Goal: Information Seeking & Learning: Learn about a topic

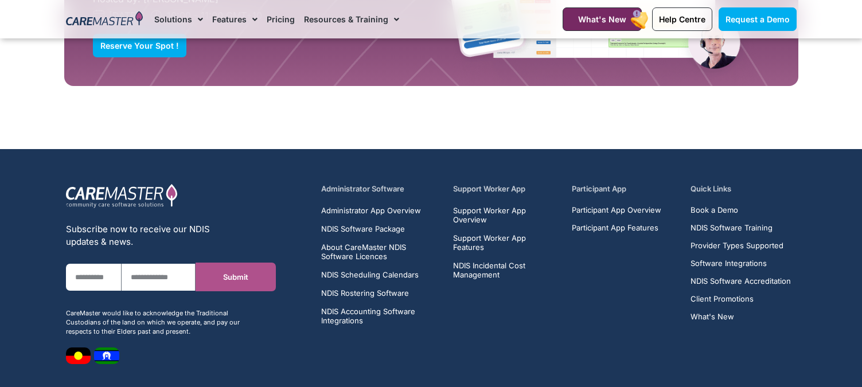
scroll to position [931, 0]
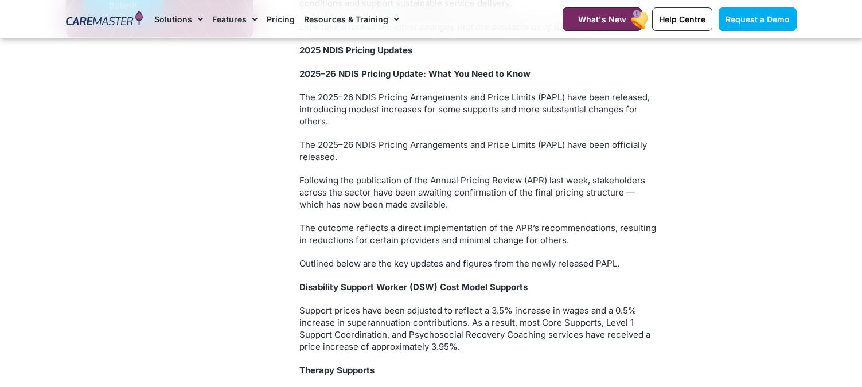
drag, startPoint x: 868, startPoint y: 267, endPoint x: 831, endPoint y: 115, distance: 155.6
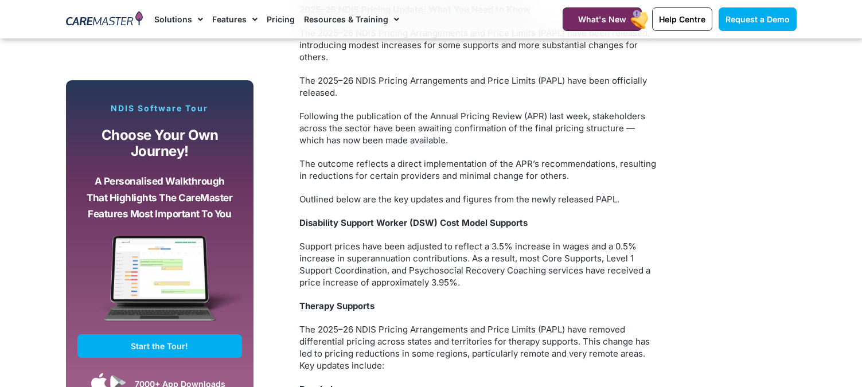
scroll to position [949, 0]
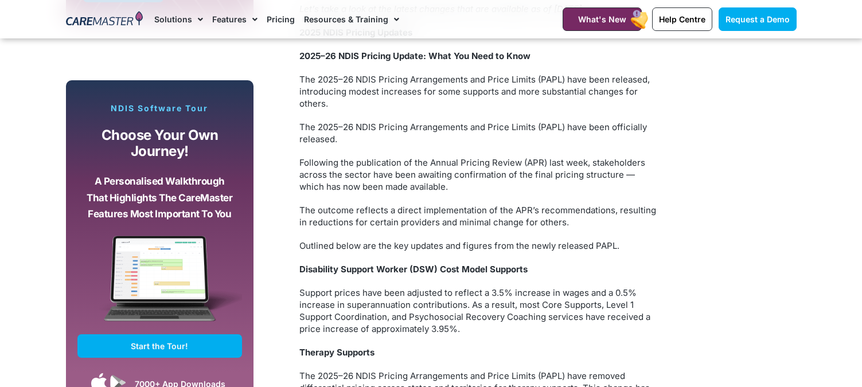
click at [398, 268] on span "Disability Support Worker (DSW) Cost Model Supports" at bounding box center [413, 269] width 228 height 11
click at [364, 271] on span "Disability Support Worker (DSW) Cost Model Supports" at bounding box center [413, 269] width 228 height 11
click at [281, 18] on link "Pricing" at bounding box center [281, 19] width 28 height 38
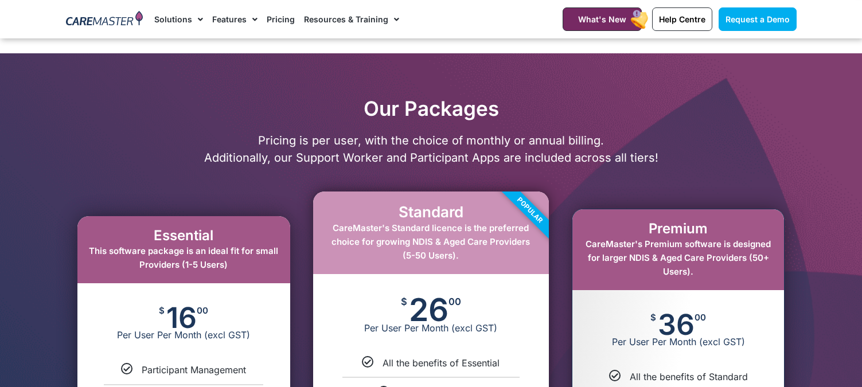
scroll to position [459, 0]
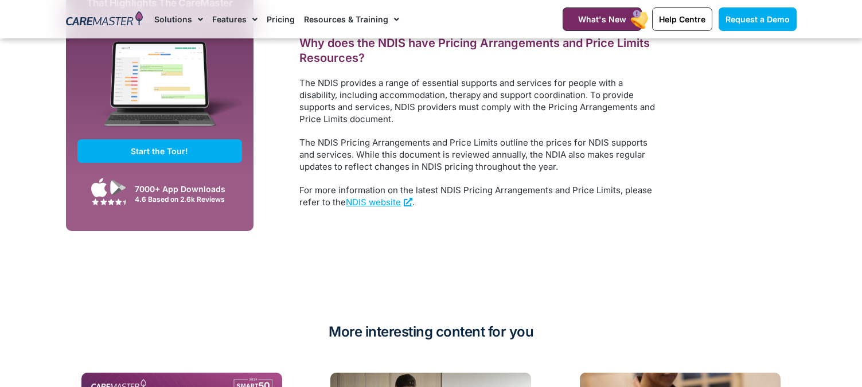
scroll to position [2416, 0]
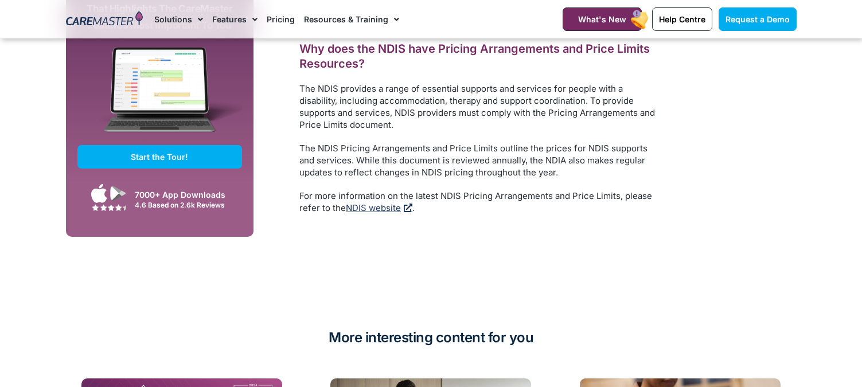
click at [368, 202] on link "NDIS website" at bounding box center [379, 207] width 67 height 11
